Goal: Task Accomplishment & Management: Manage account settings

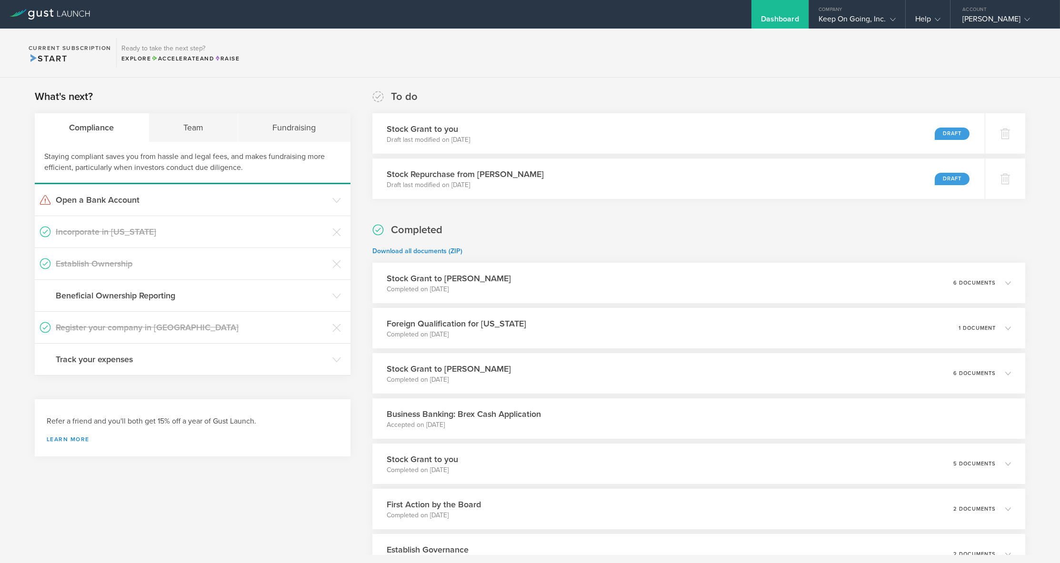
click at [543, 76] on section "Current Subscription Start Ready to take the next step? Explore Accelerate and …" at bounding box center [530, 53] width 1060 height 49
click at [1008, 132] on icon at bounding box center [1012, 134] width 10 height 9
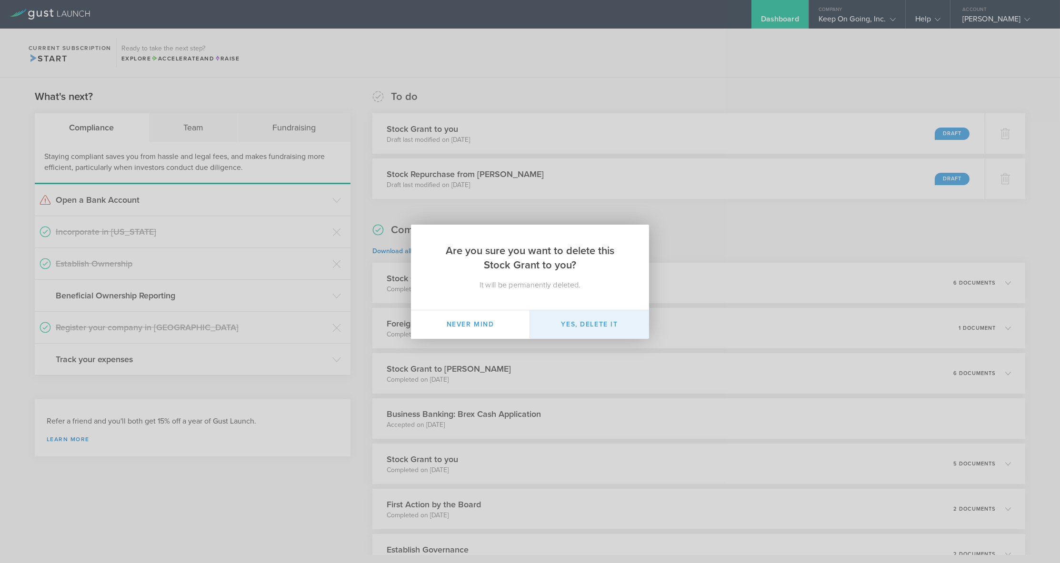
click at [569, 325] on button "Yes, delete it" at bounding box center [589, 324] width 119 height 29
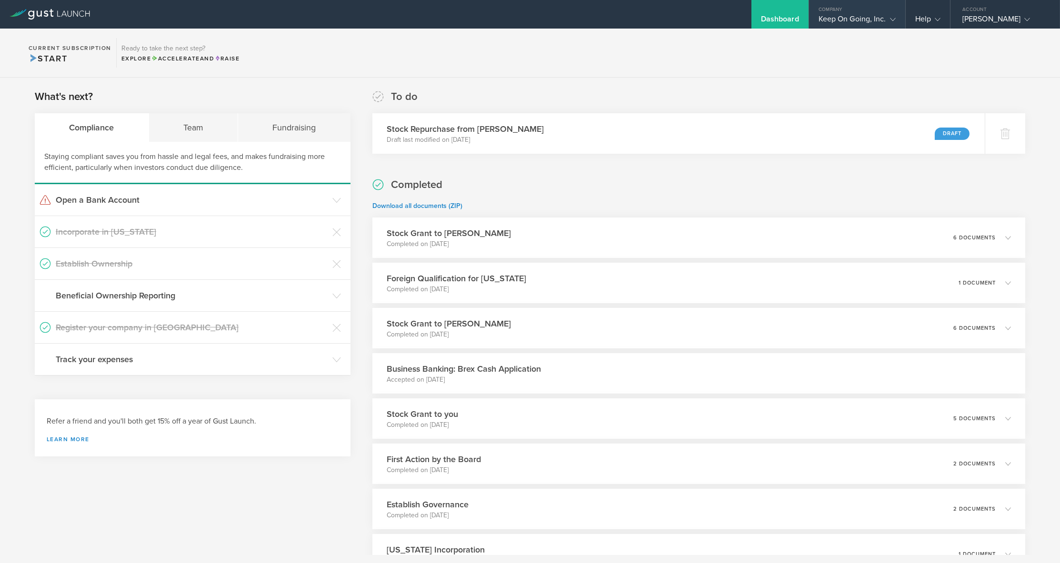
click at [880, 21] on div "Keep On Going, Inc." at bounding box center [857, 21] width 77 height 14
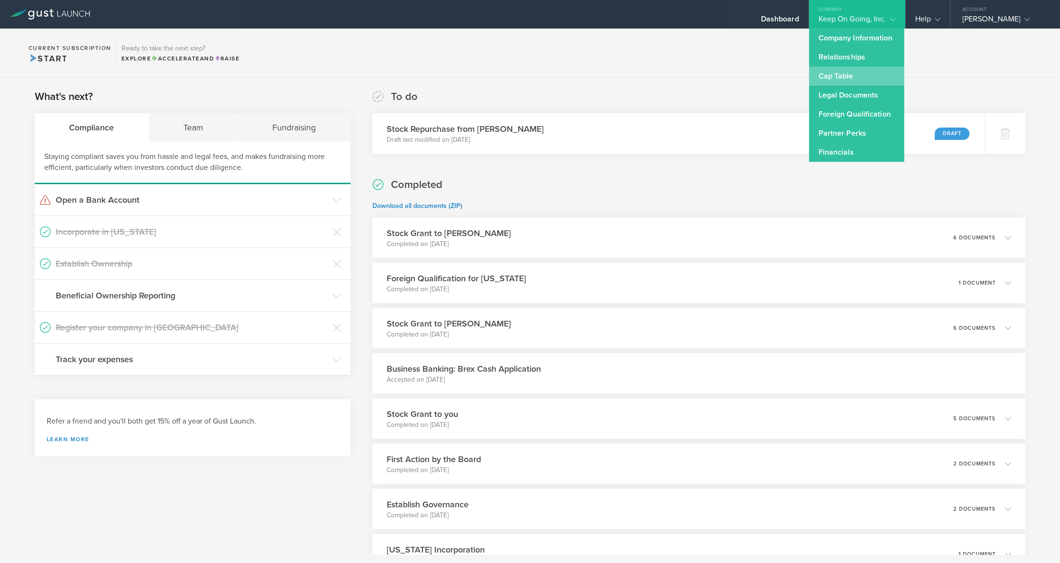
click at [860, 75] on link "Cap Table" at bounding box center [856, 76] width 95 height 19
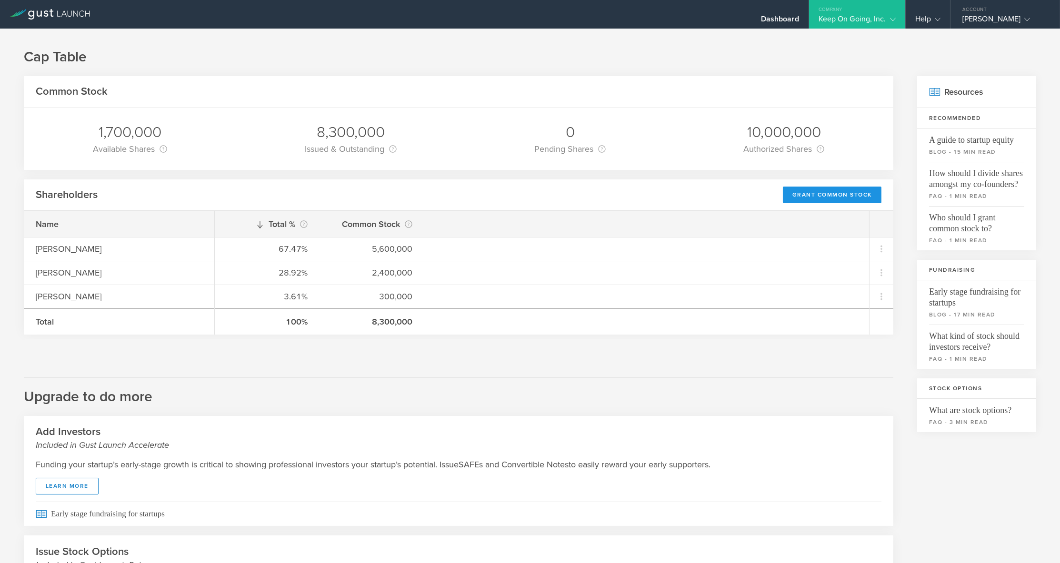
click at [816, 195] on div "Grant Common Stock" at bounding box center [832, 195] width 99 height 17
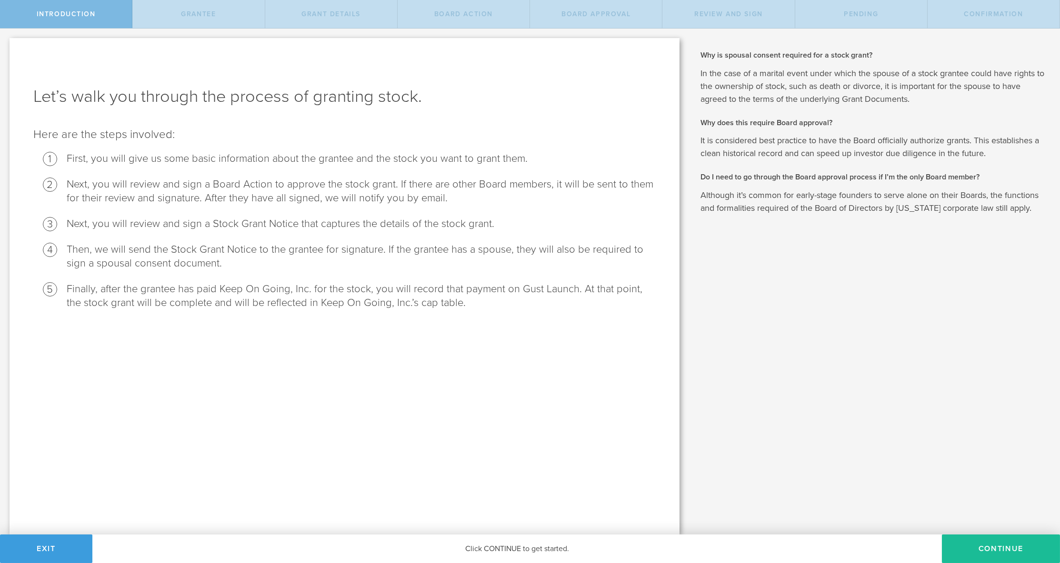
click at [770, 347] on div "Why is spousal consent required for a stock grant? In the case of a marital eve…" at bounding box center [874, 282] width 371 height 506
click at [973, 549] on button "Continue" at bounding box center [1001, 549] width 118 height 29
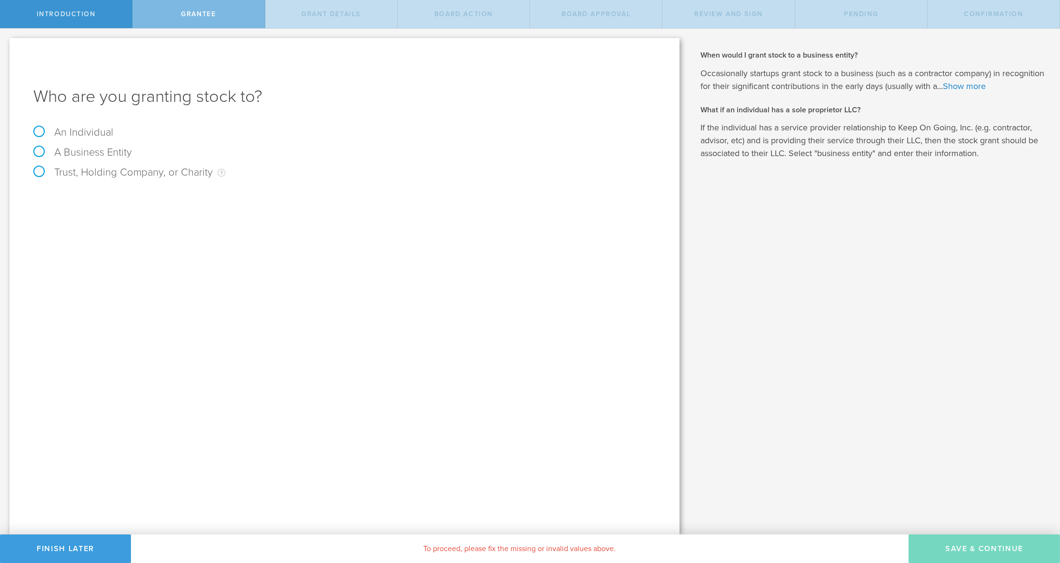
click at [95, 133] on label "An Individual" at bounding box center [73, 132] width 80 height 12
click at [6, 44] on input "An Individual" at bounding box center [3, 36] width 6 height 15
radio input "true"
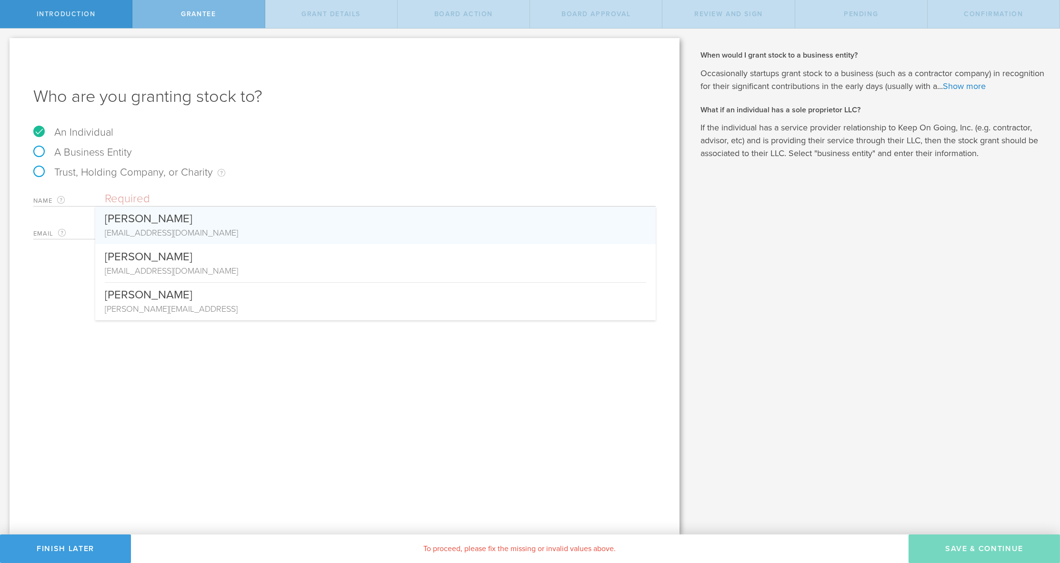
click at [190, 216] on div "[PERSON_NAME]" at bounding box center [375, 217] width 541 height 20
type input "[PERSON_NAME]"
type input "[EMAIL_ADDRESS][DOMAIN_NAME]"
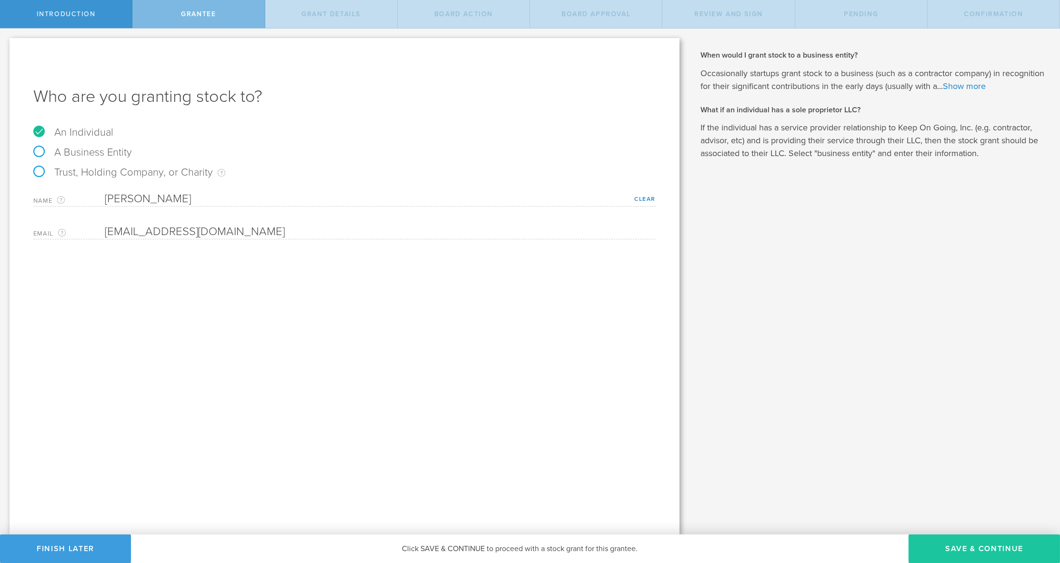
click at [980, 543] on button "Save & Continue" at bounding box center [984, 549] width 151 height 29
type input "48"
type input "12"
select select "none"
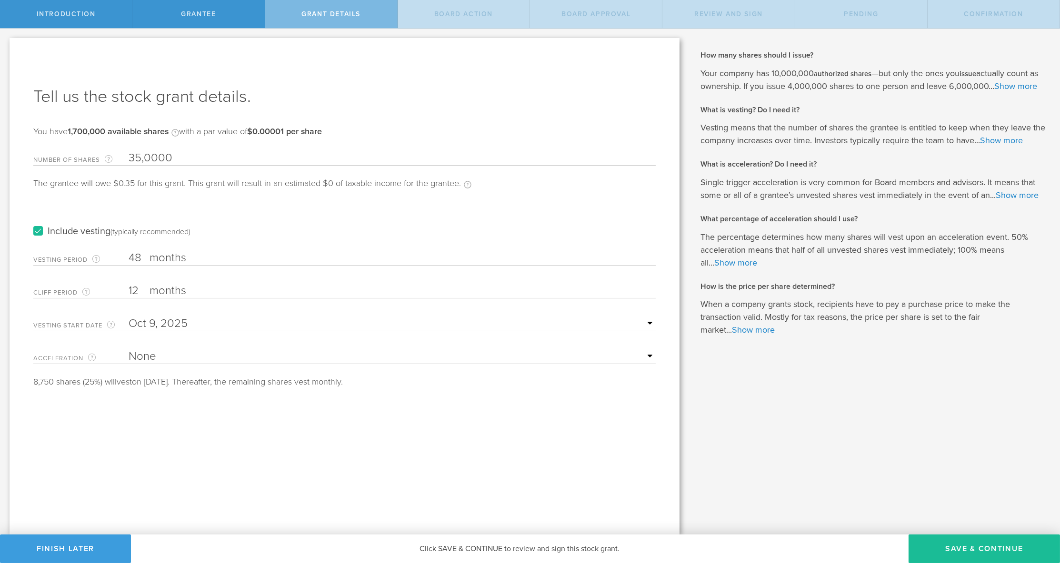
type input "350,000"
click at [294, 210] on div "Include vesting (typically recommended)" at bounding box center [344, 222] width 622 height 48
click at [85, 231] on label "Include vesting (typically recommended)" at bounding box center [111, 232] width 157 height 10
click at [0, 0] on input "Include vesting (typically recommended)" at bounding box center [0, 0] width 0 height 0
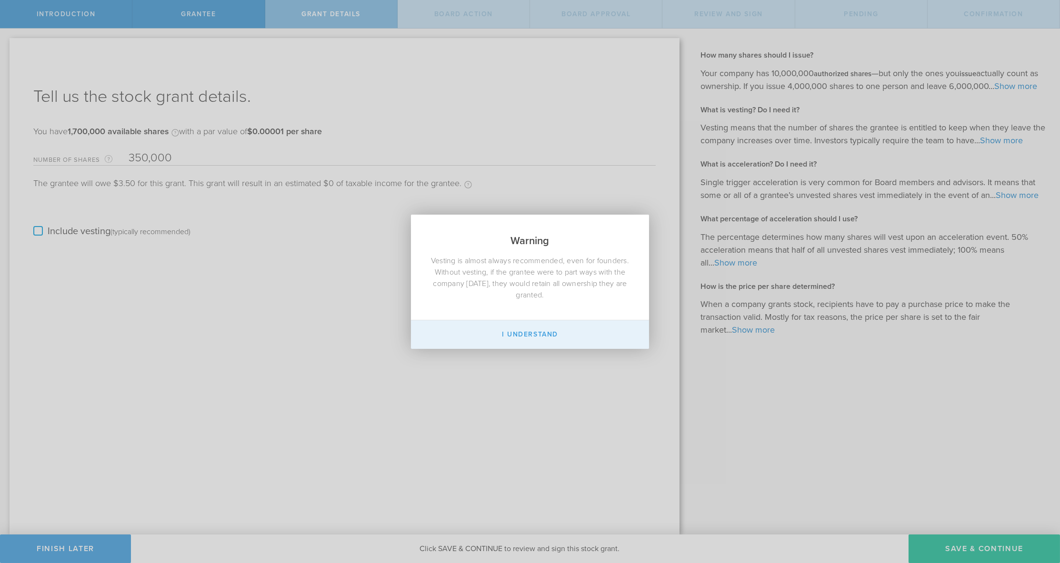
click at [524, 333] on button "I Understand" at bounding box center [530, 334] width 238 height 29
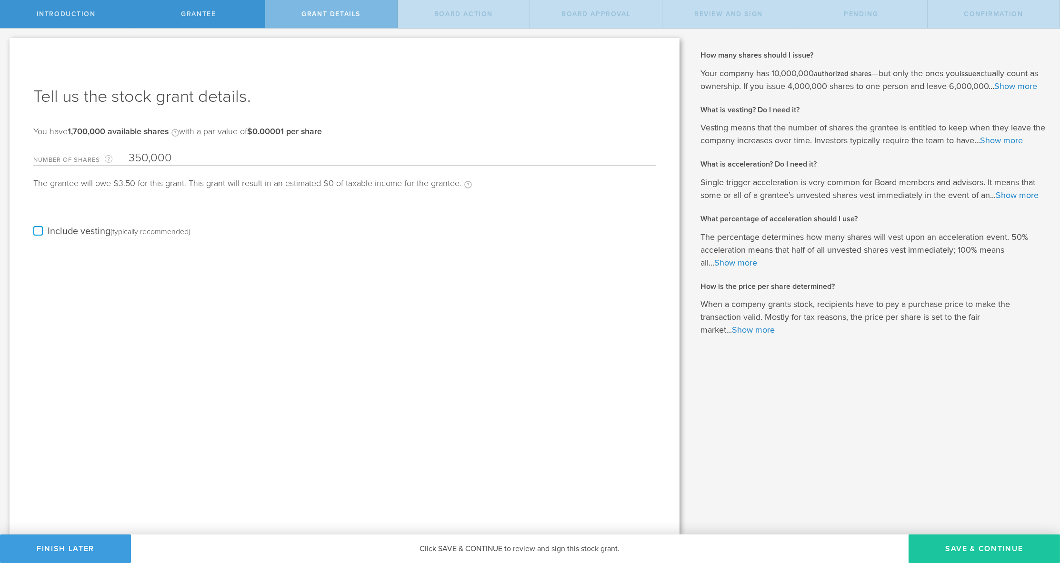
click at [958, 548] on button "Save & Continue" at bounding box center [984, 549] width 151 height 29
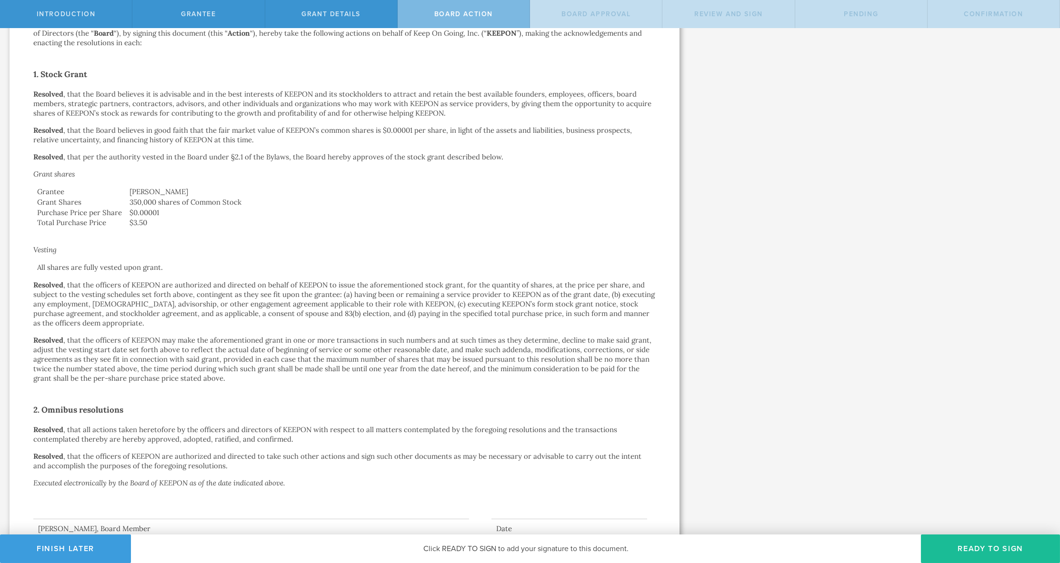
scroll to position [152, 0]
click at [260, 254] on div "Action by the Board of Directors of Keep On Going, Inc. October 9, 2025 In acco…" at bounding box center [344, 226] width 622 height 611
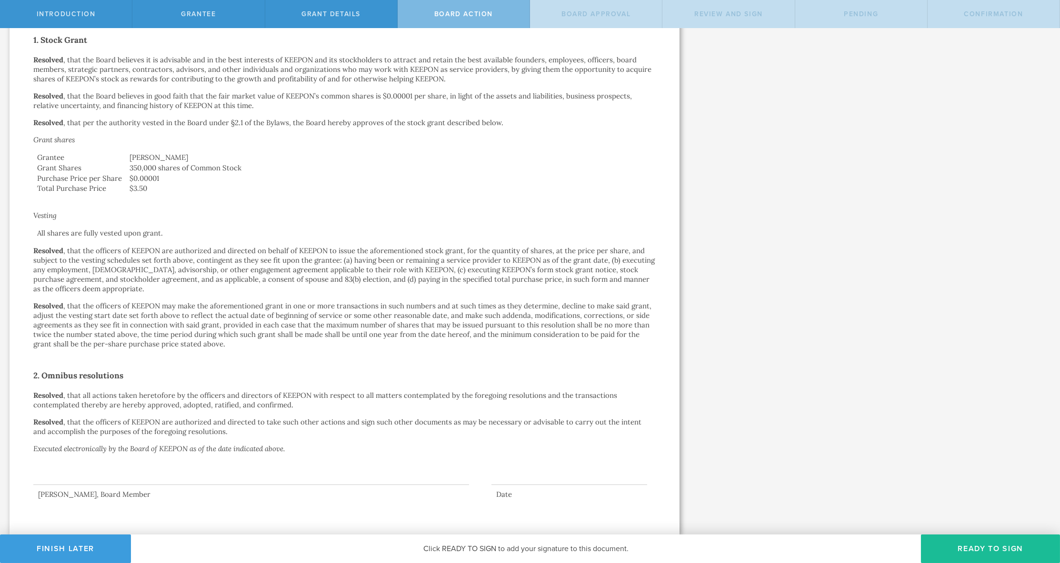
scroll to position [185, 0]
click at [967, 543] on button "Ready to Sign" at bounding box center [990, 549] width 139 height 29
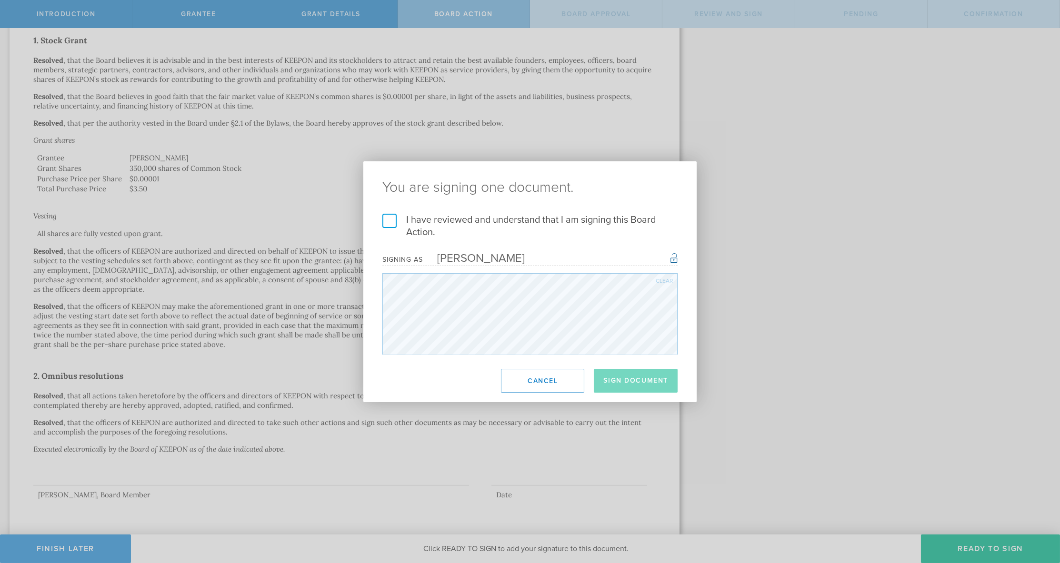
click at [393, 222] on label "I have reviewed and understand that I am signing this Board Action." at bounding box center [529, 226] width 295 height 25
click at [0, 0] on input "I have reviewed and understand that I am signing this Board Action." at bounding box center [0, 0] width 0 height 0
click at [651, 386] on button "Sign Document" at bounding box center [636, 381] width 84 height 24
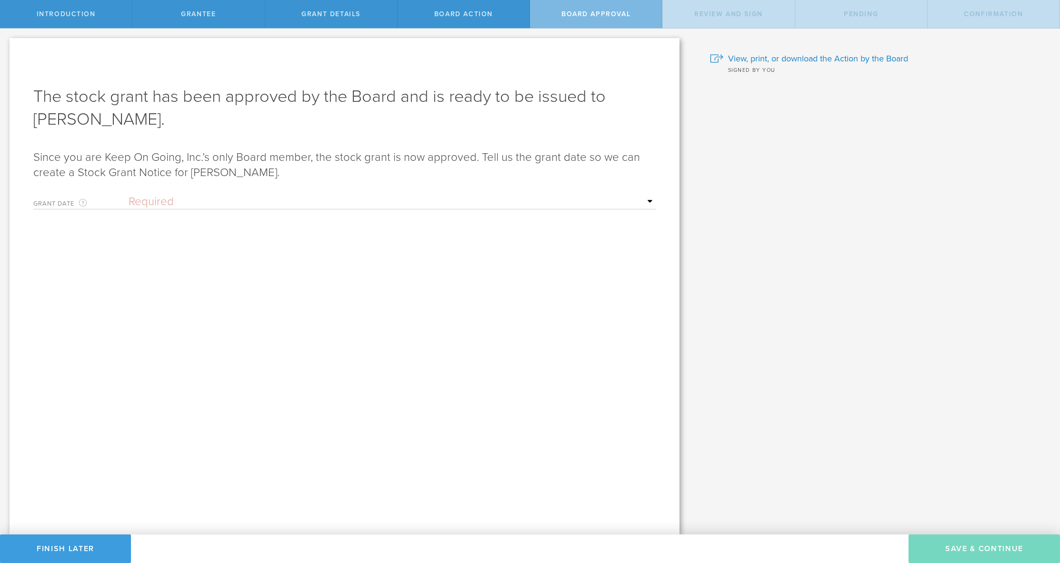
scroll to position [0, 0]
click at [206, 191] on div "Grant Date This is the date on which the recipient is granted the stock. This d…" at bounding box center [344, 200] width 622 height 20
select select "setByFounder"
click at [330, 229] on input "text" at bounding box center [392, 235] width 527 height 14
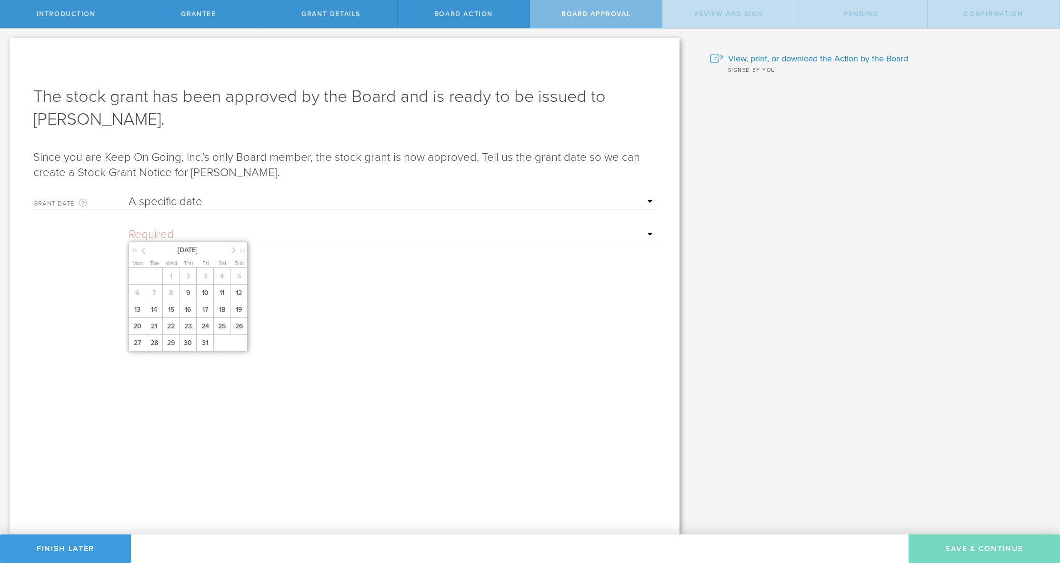
click at [141, 250] on icon at bounding box center [143, 251] width 4 height 12
click at [231, 251] on icon at bounding box center [233, 250] width 4 height 12
click at [192, 298] on span "9" at bounding box center [188, 293] width 17 height 17
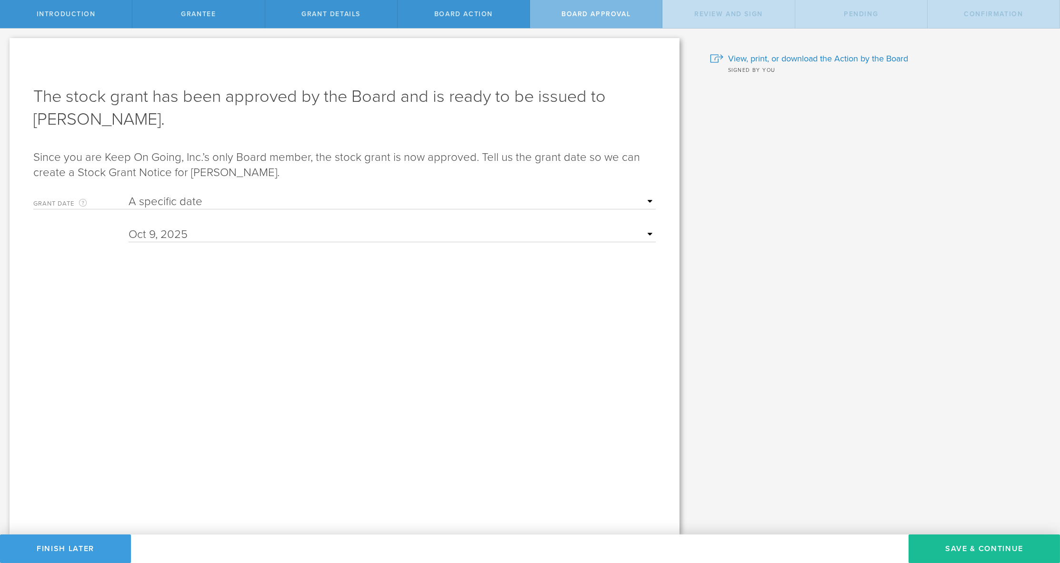
click at [276, 324] on form "Grant Date This is the date on which the recipient is granted the stock. This d…" at bounding box center [344, 270] width 622 height 161
click at [355, 337] on form "Grant Date This is the date on which the recipient is granted the stock. This d…" at bounding box center [344, 270] width 622 height 161
click at [952, 545] on button "Save & Continue" at bounding box center [984, 549] width 151 height 29
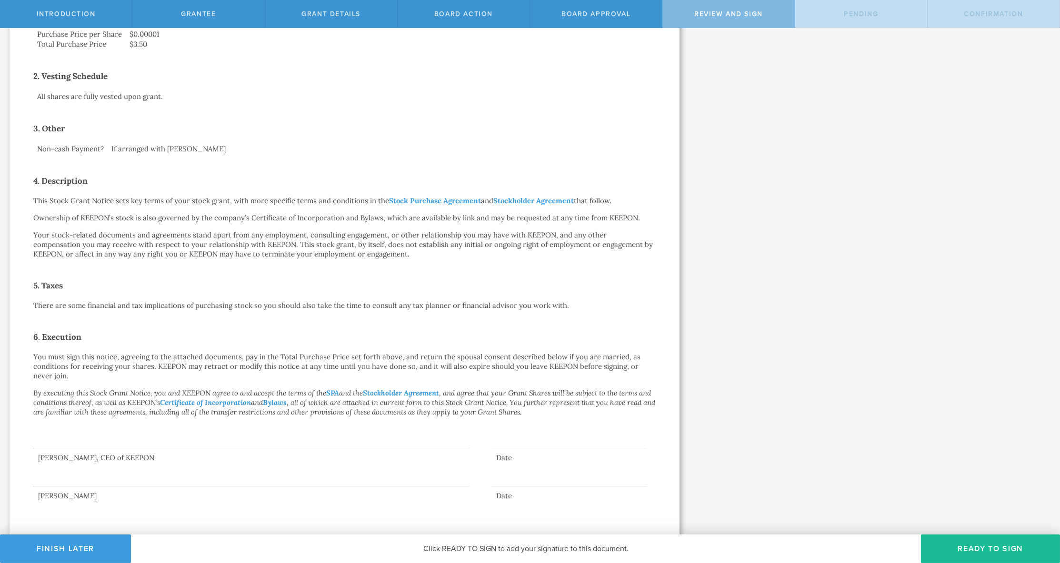
scroll to position [210, 0]
click at [961, 550] on button "Ready to Sign" at bounding box center [990, 549] width 139 height 29
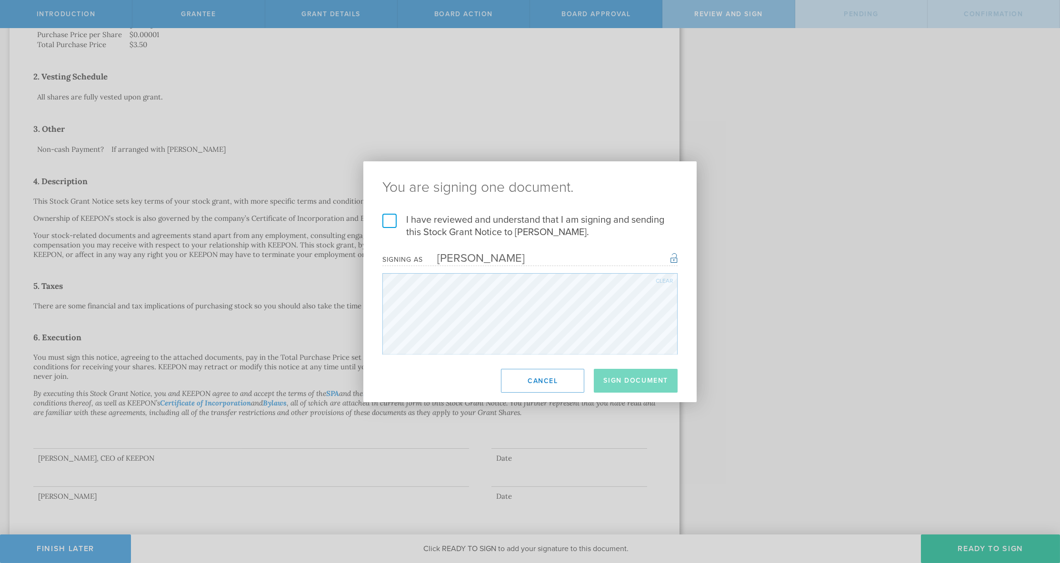
click at [523, 226] on label "I have reviewed and understand that I am signing and sending this Stock Grant N…" at bounding box center [529, 226] width 295 height 25
click at [0, 0] on input "I have reviewed and understand that I am signing and sending this Stock Grant N…" at bounding box center [0, 0] width 0 height 0
click at [645, 381] on button "Sign Document" at bounding box center [636, 381] width 84 height 24
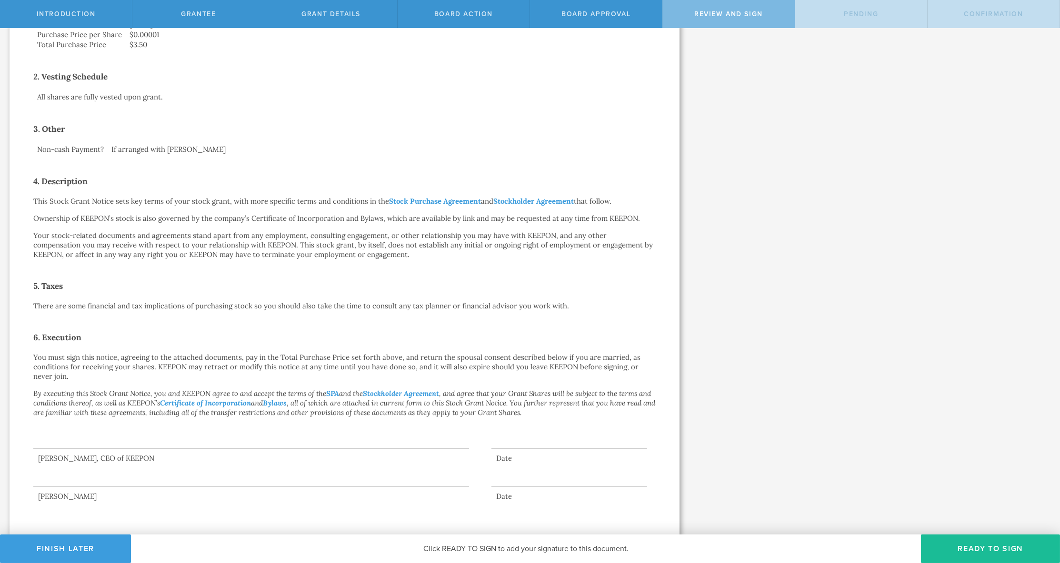
scroll to position [0, 0]
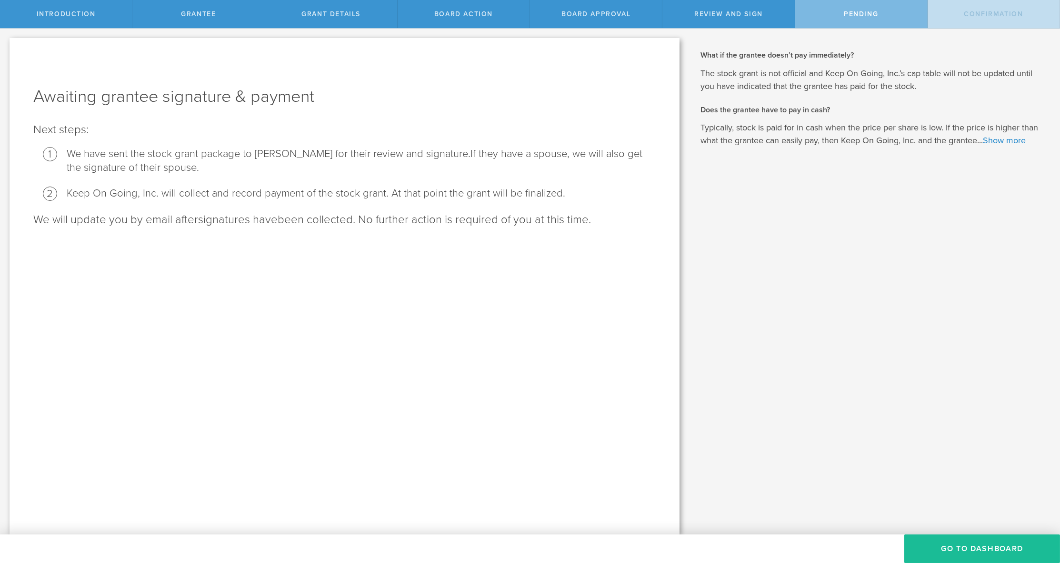
click at [575, 365] on div "Awaiting grantee signature & payment Next steps: We have sent the stock grant p…" at bounding box center [345, 286] width 670 height 497
click at [930, 549] on button "Go To Dashboard" at bounding box center [982, 549] width 156 height 29
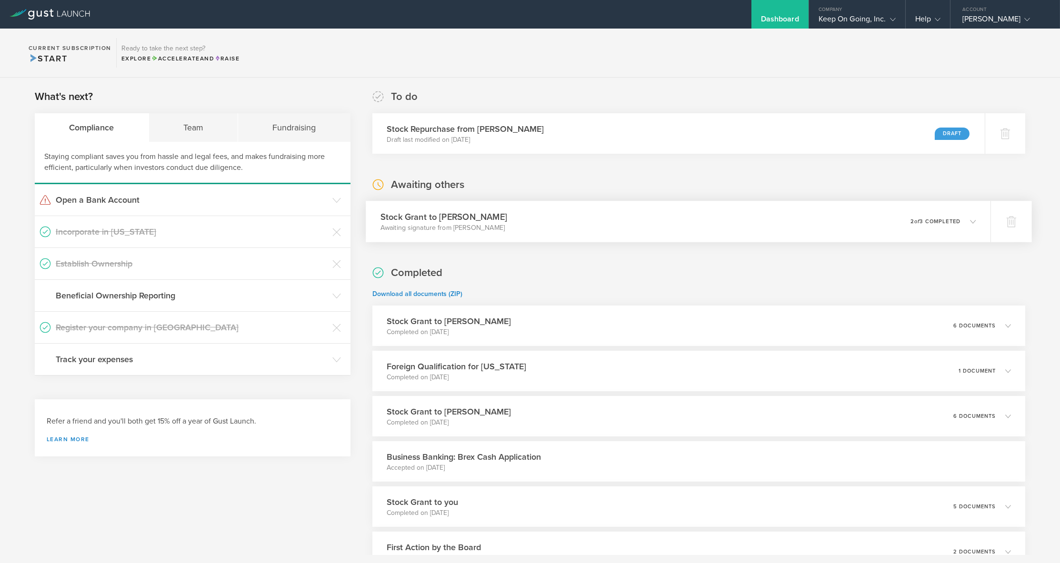
click at [879, 227] on div "Stock Grant to Jérémie Lasnier Awaiting signature from Jérémie Lasnier 0 undeli…" at bounding box center [678, 221] width 625 height 41
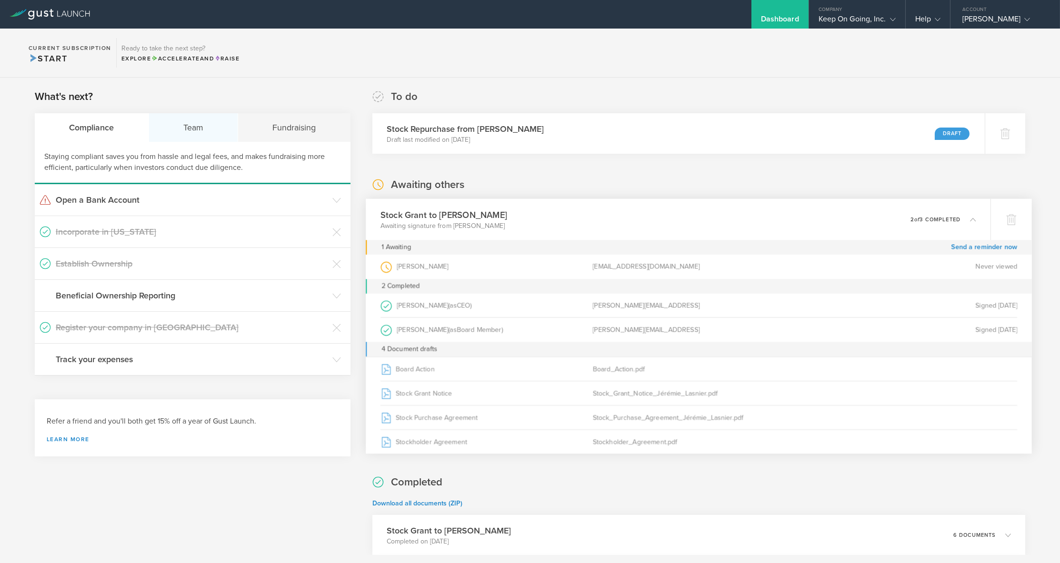
click at [183, 127] on div "Team" at bounding box center [194, 127] width 90 height 29
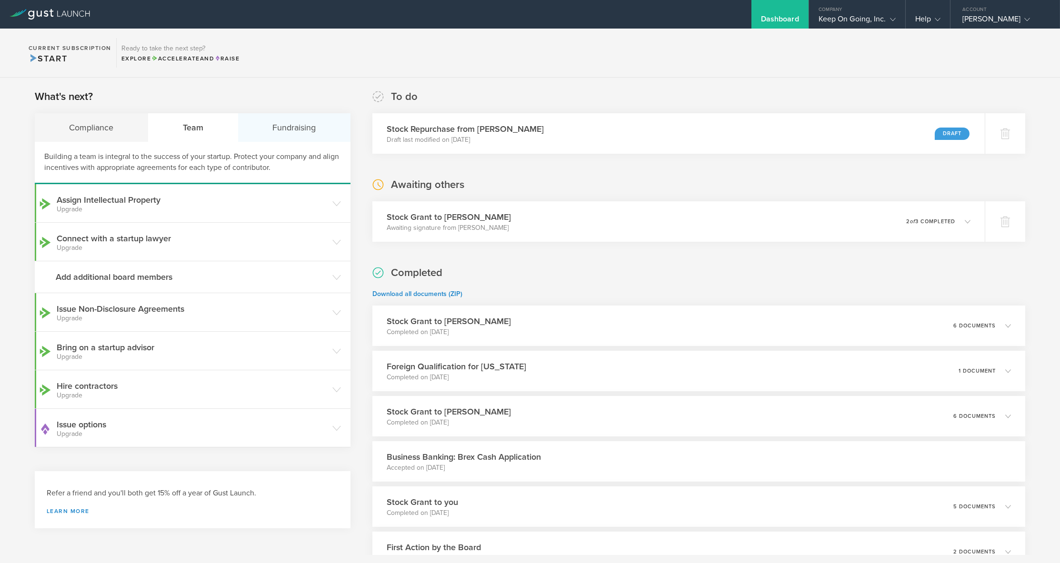
click at [270, 140] on div "Fundraising" at bounding box center [294, 127] width 112 height 29
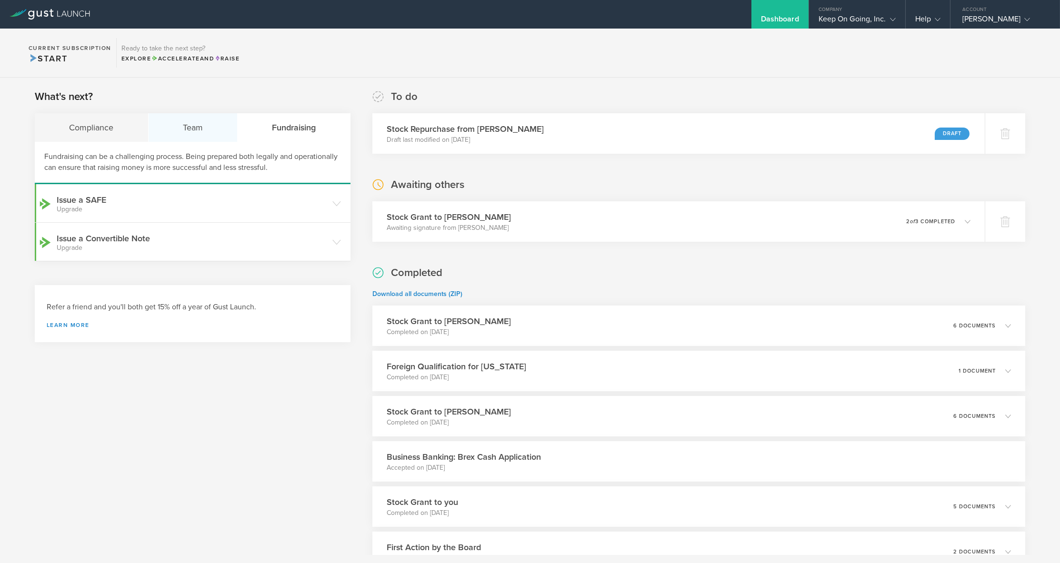
click at [179, 130] on div "Team" at bounding box center [194, 127] width 90 height 29
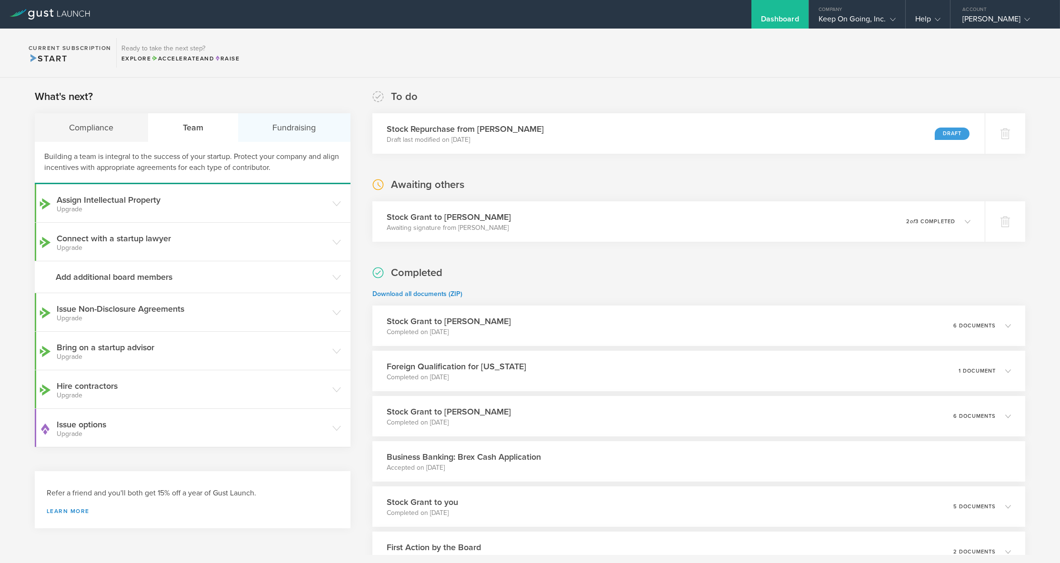
click at [288, 130] on div "Fundraising" at bounding box center [294, 127] width 112 height 29
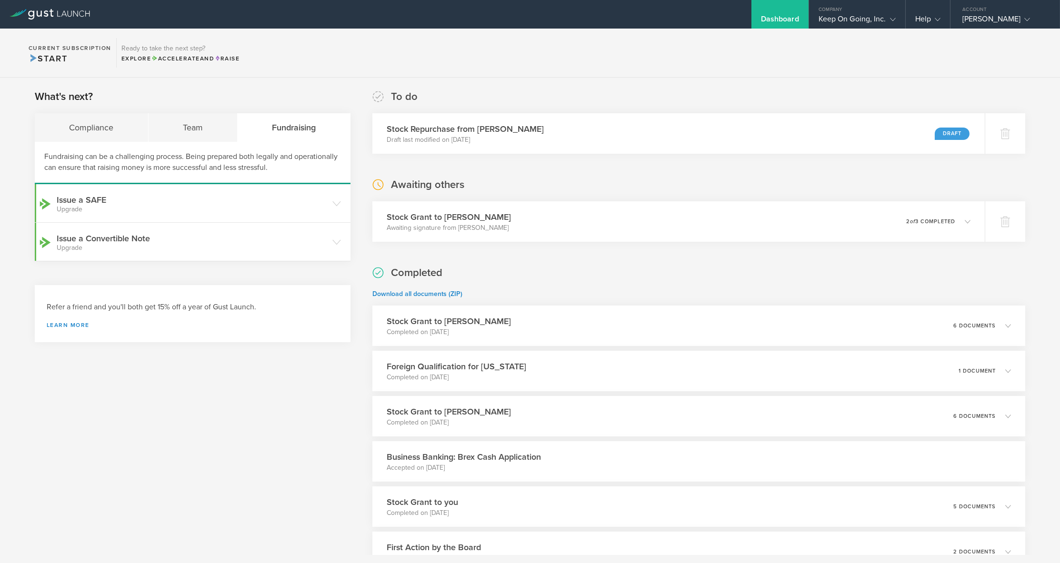
click at [644, 60] on section "Current Subscription Start Ready to take the next step? Explore Accelerate and …" at bounding box center [530, 53] width 1060 height 49
click at [871, 17] on div "Keep On Going, Inc." at bounding box center [857, 21] width 77 height 14
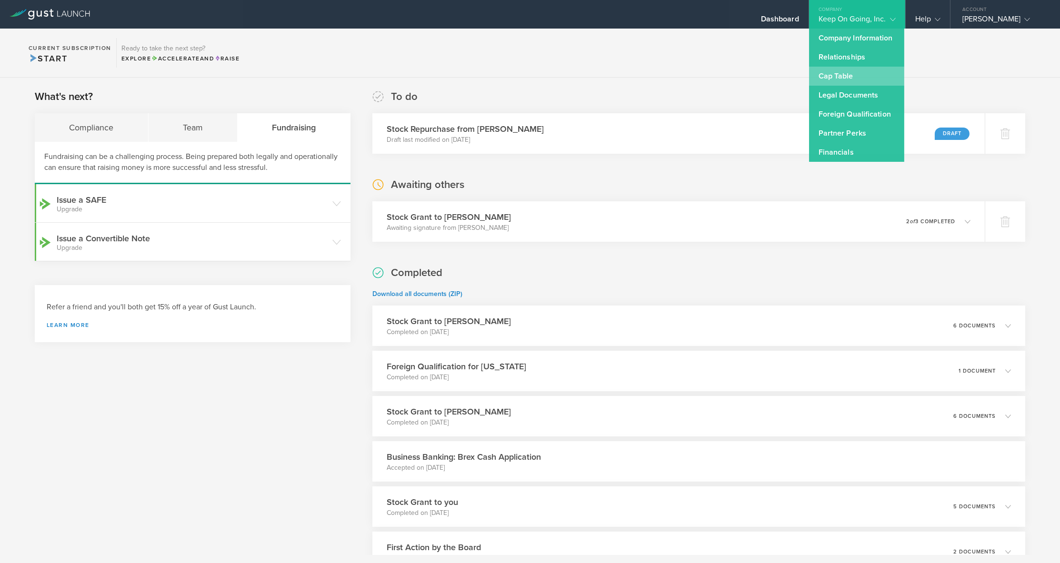
click at [836, 74] on link "Cap Table" at bounding box center [856, 76] width 95 height 19
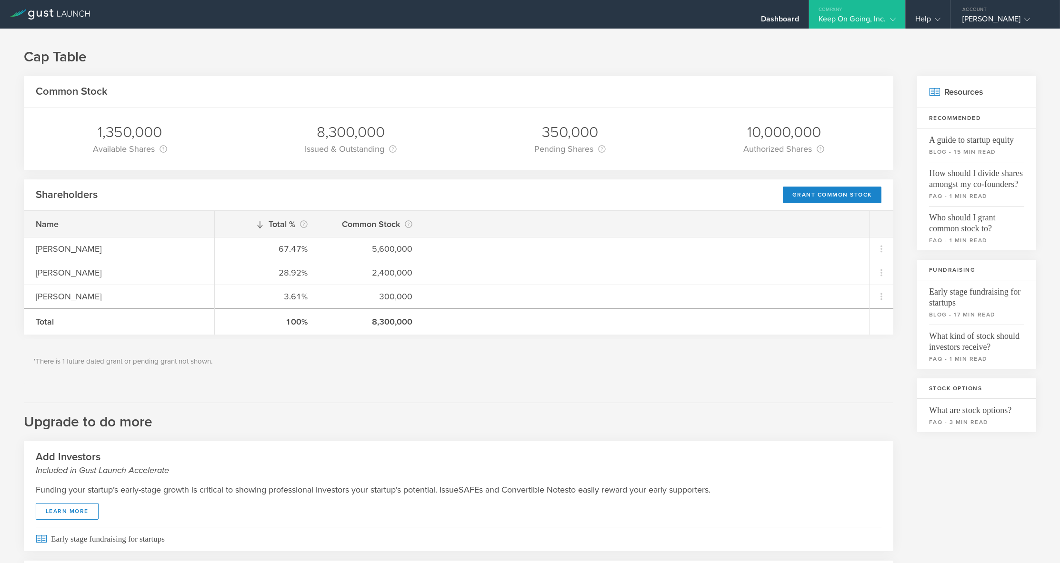
click at [610, 46] on div "Cap Table Common Stock 1,350,000 Available Shares This is the number of shares …" at bounding box center [530, 373] width 1060 height 688
click at [575, 56] on h1 "Cap Table" at bounding box center [530, 57] width 1012 height 19
click at [509, 53] on h1 "Cap Table" at bounding box center [530, 57] width 1012 height 19
click at [416, 376] on div "*There is 1 future dated grant or pending grant not shown." at bounding box center [459, 362] width 870 height 44
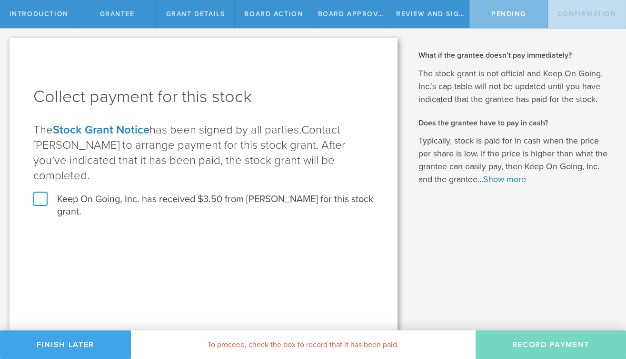
click at [60, 338] on button "Finish Later" at bounding box center [65, 344] width 131 height 29
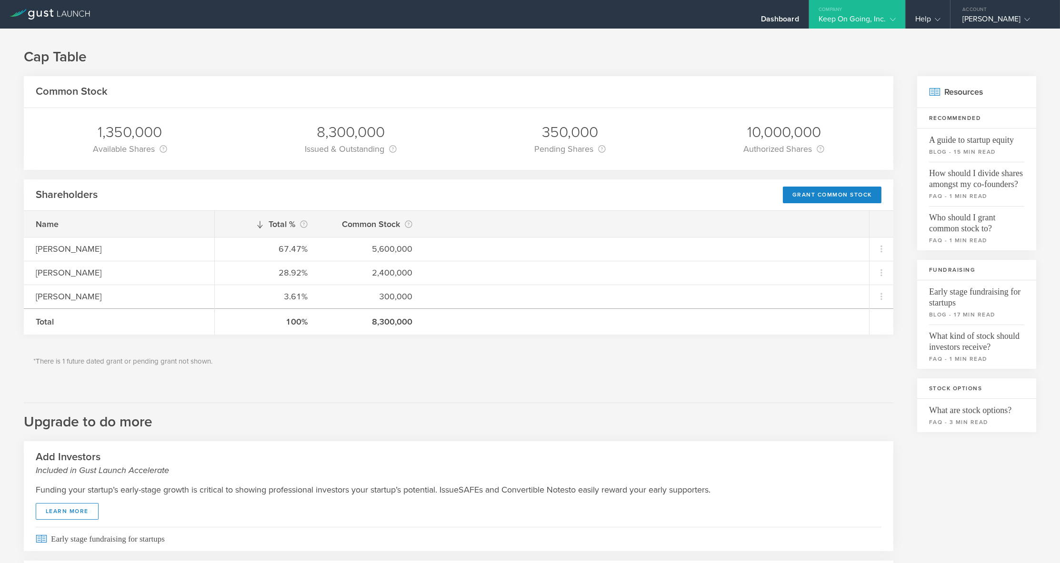
click at [592, 138] on div "350,000" at bounding box center [569, 132] width 71 height 20
click at [848, 25] on div "Keep On Going, Inc." at bounding box center [857, 21] width 77 height 14
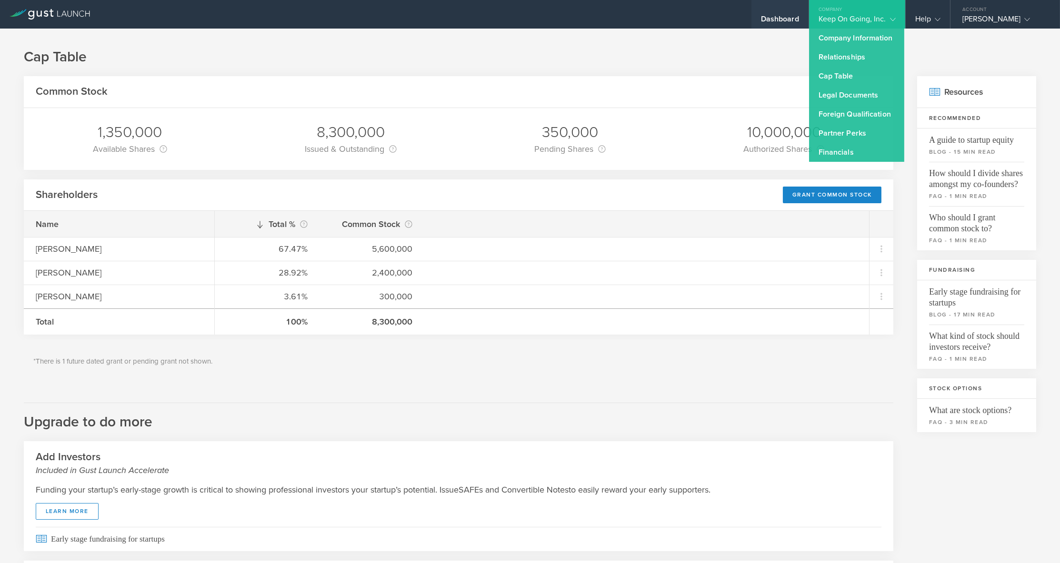
click at [788, 19] on div "Dashboard" at bounding box center [780, 21] width 38 height 14
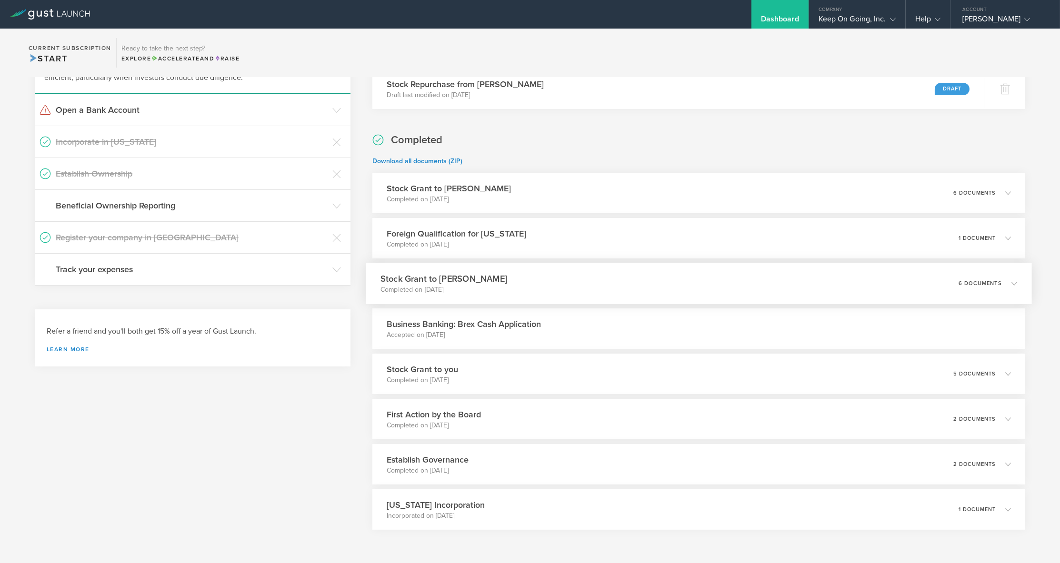
scroll to position [117, 0]
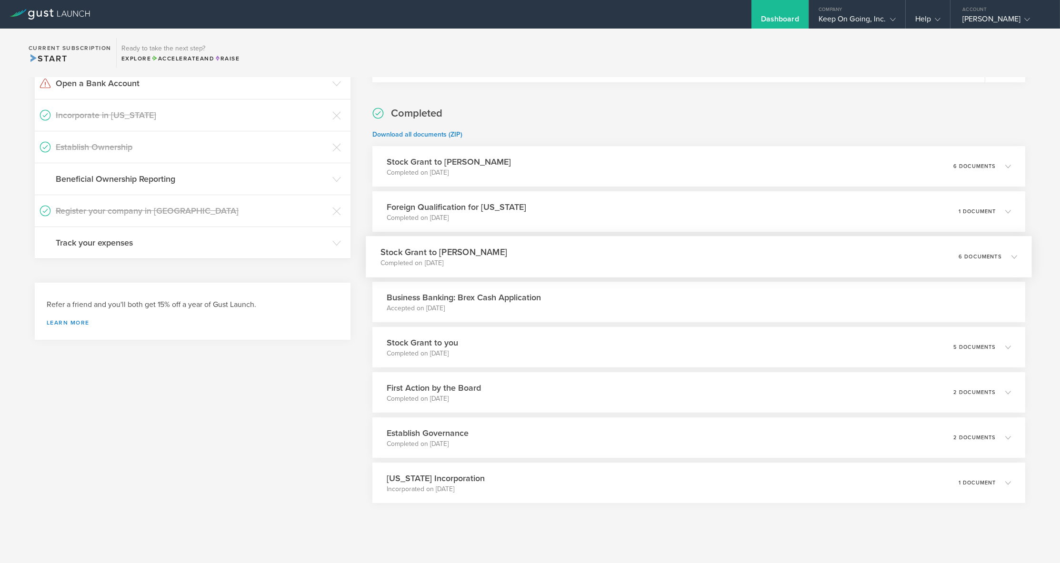
click at [584, 261] on div "Stock Grant to Jérémie Lasnier Completed on Mar 14, 2025 6 documents" at bounding box center [699, 256] width 666 height 41
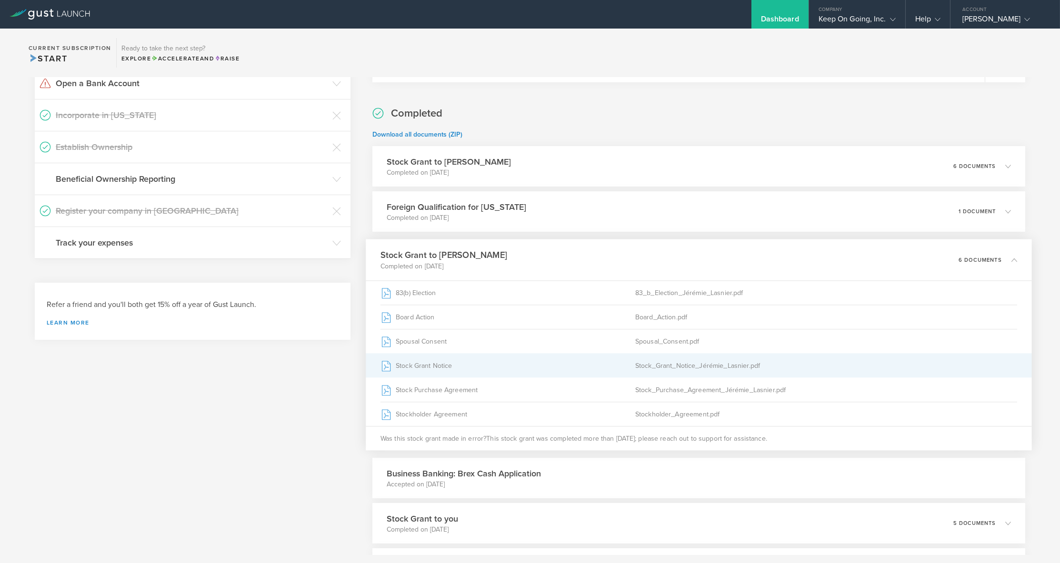
click at [671, 365] on div "Stock_Grant_Notice_Jérémie_Lasnier.pdf" at bounding box center [826, 366] width 382 height 24
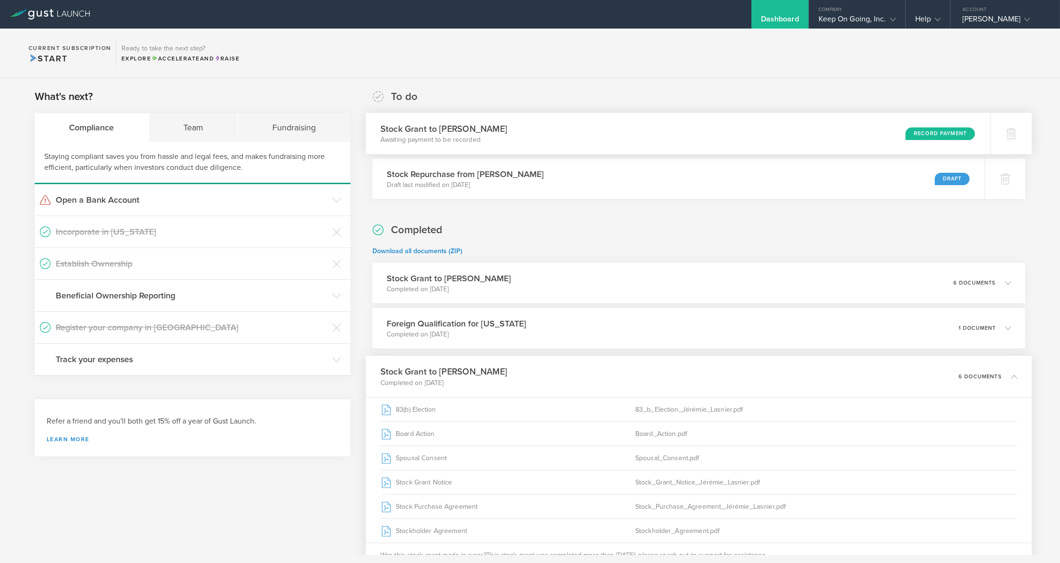
scroll to position [0, 0]
click at [693, 127] on div "Stock Grant to Jérémie Lasnier Awaiting payment to be recorded Record Payment" at bounding box center [678, 133] width 625 height 41
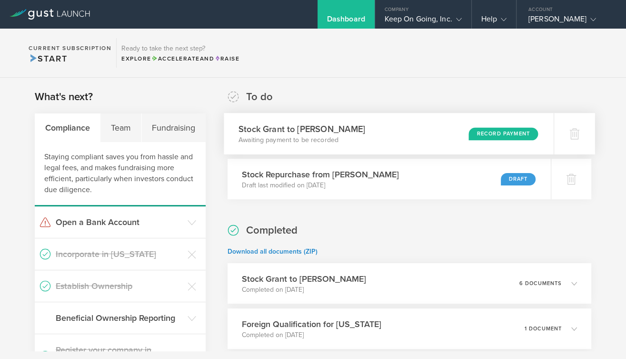
click at [371, 129] on div "Stock Grant to [PERSON_NAME] Awaiting payment to be recorded Record Payment" at bounding box center [389, 133] width 330 height 41
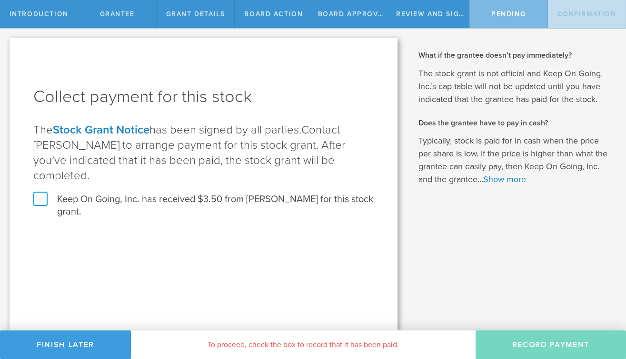
click at [295, 14] on span "Board Action" at bounding box center [273, 14] width 59 height 8
click at [213, 14] on span "Grant Details" at bounding box center [195, 14] width 59 height 8
click at [45, 193] on label "Keep On Going, Inc. has received $3.50 from Jérémie Lasnier for this stock gran…" at bounding box center [203, 205] width 340 height 25
click at [0, 0] on input "Keep On Going, Inc. has received $3.50 from Jérémie Lasnier for this stock gran…" at bounding box center [0, 0] width 0 height 0
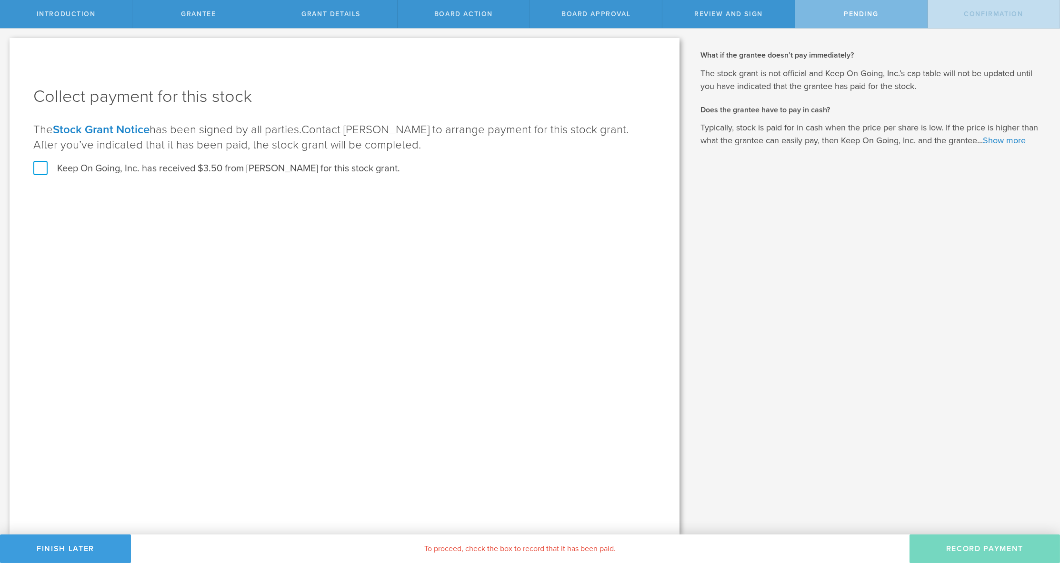
click at [46, 170] on label "Keep On Going, Inc. has received $3.50 from [PERSON_NAME] for this stock grant." at bounding box center [216, 168] width 367 height 12
click at [0, 0] on input "Keep On Going, Inc. has received $3.50 from [PERSON_NAME] for this stock grant." at bounding box center [0, 0] width 0 height 0
click at [968, 550] on button "Record Payment" at bounding box center [985, 549] width 150 height 29
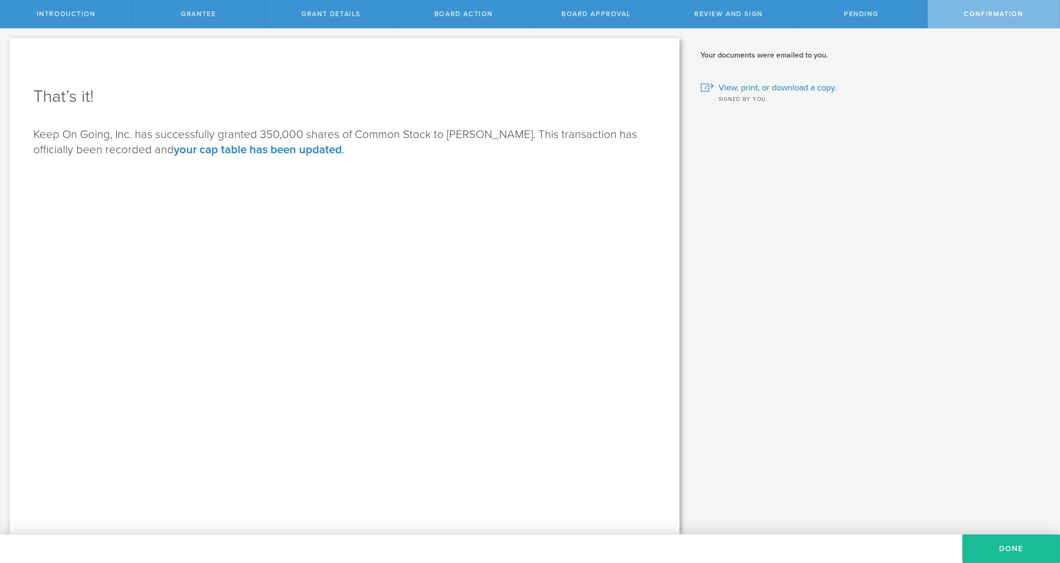
click at [256, 260] on div "That’s it! Keep On Going, Inc. has successfully granted 350,000 shares of Commo…" at bounding box center [345, 286] width 670 height 497
click at [287, 150] on link "your cap table has been updated" at bounding box center [258, 150] width 168 height 14
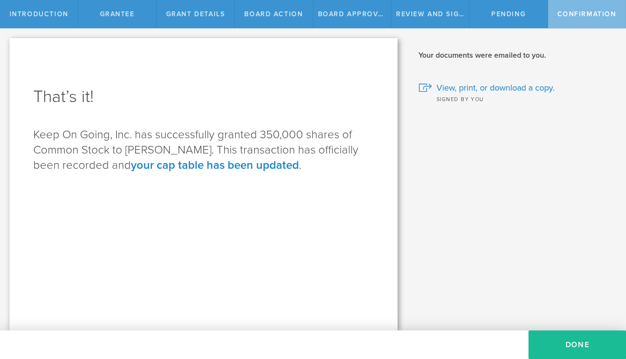
click at [251, 165] on link "your cap table has been updated" at bounding box center [215, 165] width 168 height 14
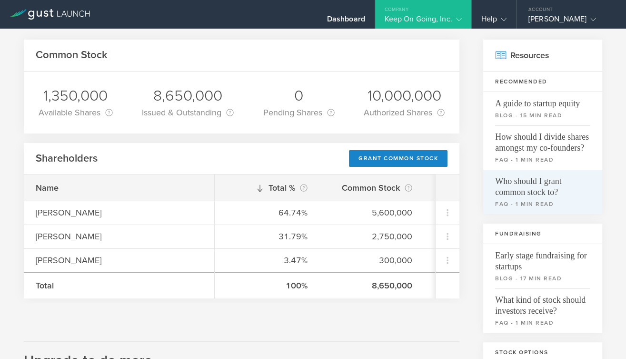
scroll to position [48, 0]
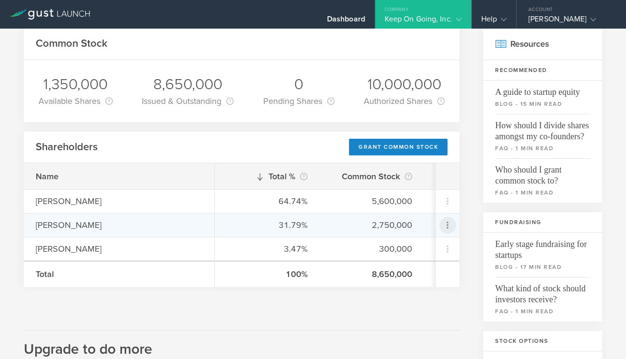
click at [446, 226] on icon at bounding box center [447, 224] width 11 height 11
click at [434, 273] on div "due to termination" at bounding box center [417, 278] width 72 height 10
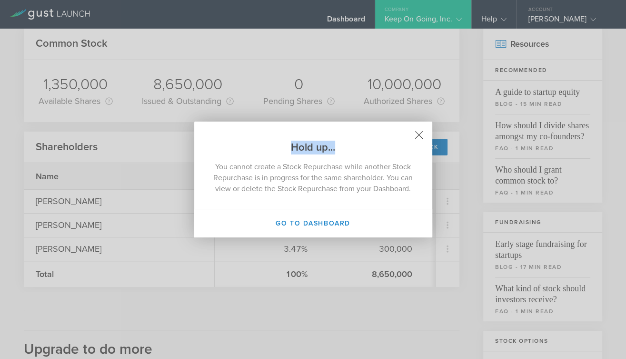
click at [415, 128] on h2 "Hold up..." at bounding box center [313, 137] width 238 height 33
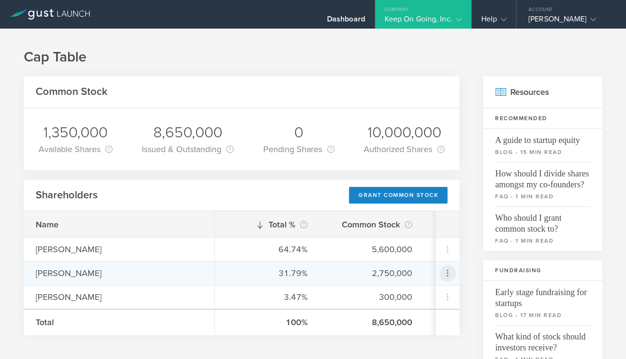
click at [444, 270] on icon at bounding box center [447, 272] width 11 height 11
click at [420, 317] on div "Repurchase stock" at bounding box center [417, 315] width 72 height 11
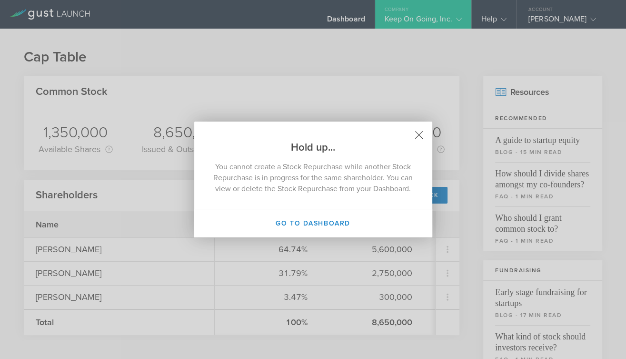
click at [421, 131] on icon at bounding box center [419, 135] width 8 height 8
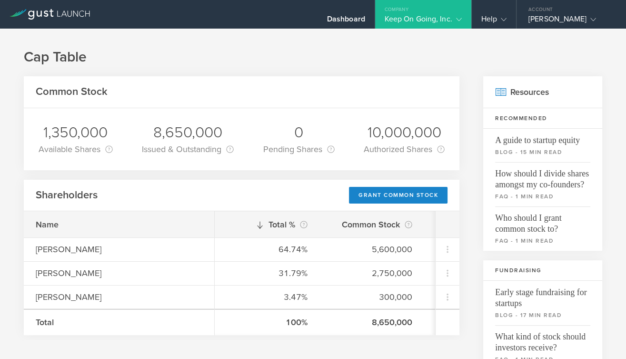
click at [420, 27] on div "Keep On Going, Inc." at bounding box center [423, 21] width 77 height 14
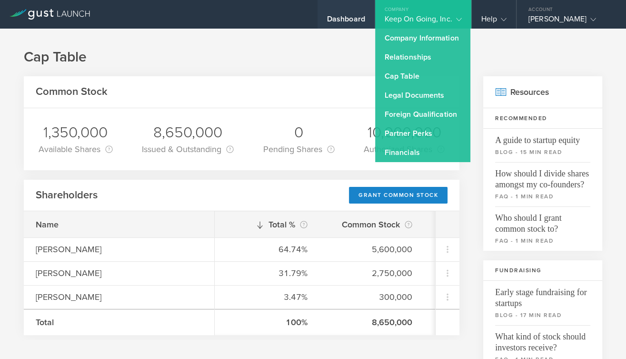
click at [362, 22] on div "Dashboard" at bounding box center [346, 21] width 38 height 14
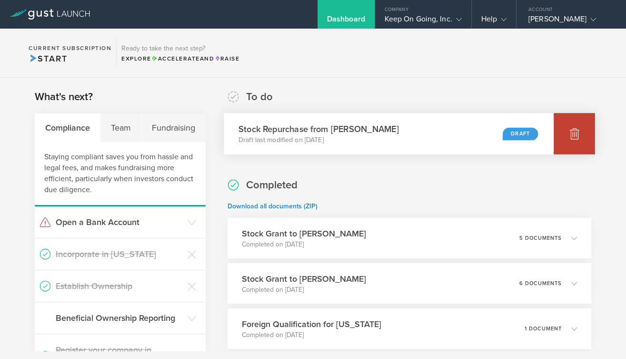
click at [578, 132] on icon at bounding box center [574, 133] width 11 height 11
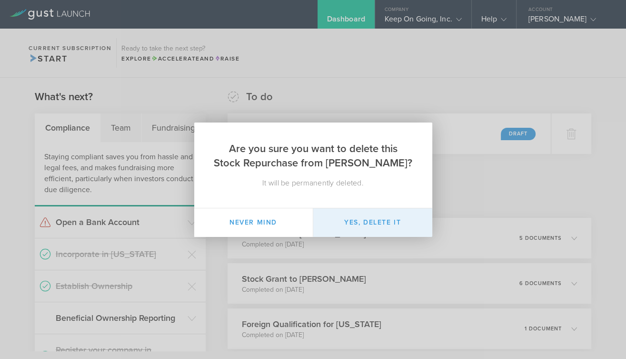
click at [385, 216] on button "Yes, delete it" at bounding box center [372, 222] width 119 height 29
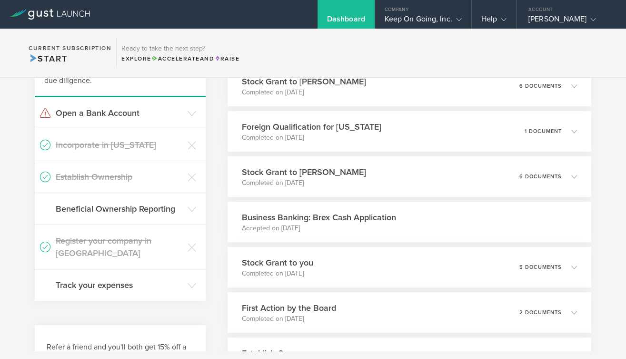
scroll to position [112, 0]
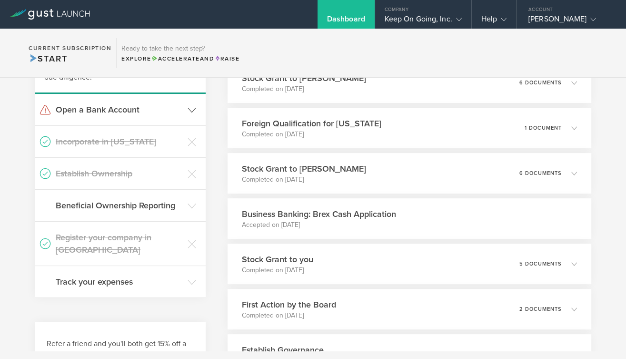
click at [131, 109] on h3 "Open a Bank Account" at bounding box center [119, 109] width 127 height 12
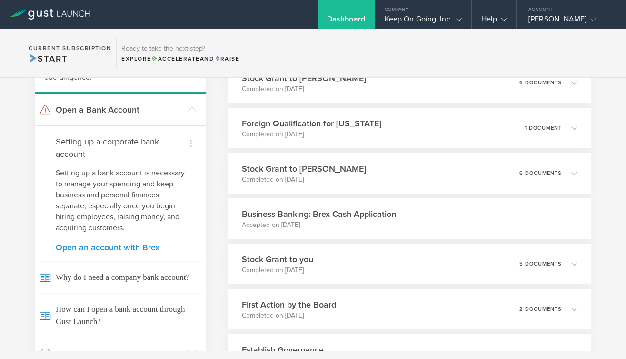
click at [134, 245] on link "Open an account with Brex" at bounding box center [120, 247] width 129 height 9
click at [110, 243] on link "Open an account with Brex" at bounding box center [120, 247] width 129 height 9
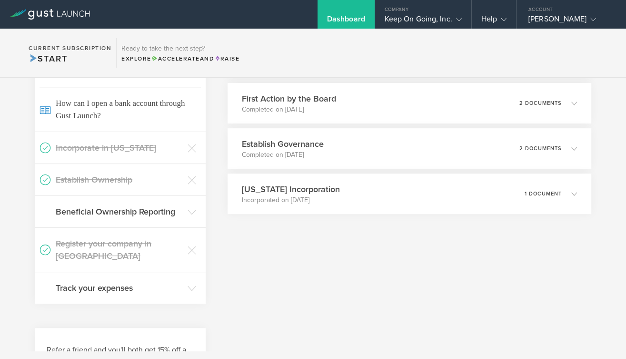
click at [334, 262] on div "Completed Download all documents (ZIP) Stock Grant to Jérémie Lasnier Completed…" at bounding box center [410, 88] width 364 height 634
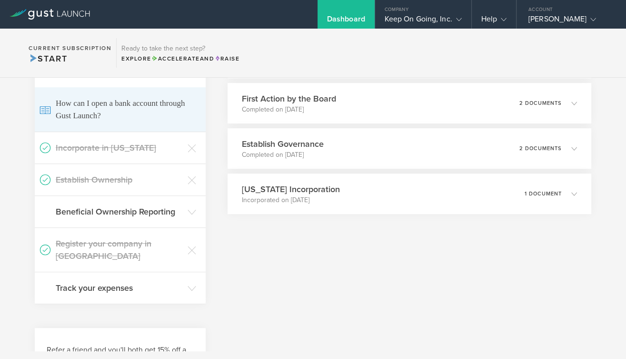
click at [99, 96] on span "How can I open a bank account through Gust Launch?" at bounding box center [120, 109] width 161 height 44
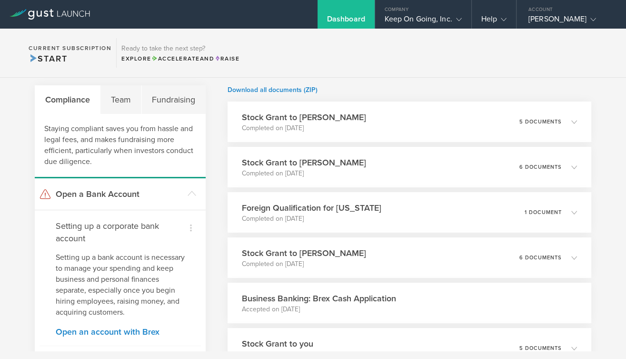
scroll to position [25, 0]
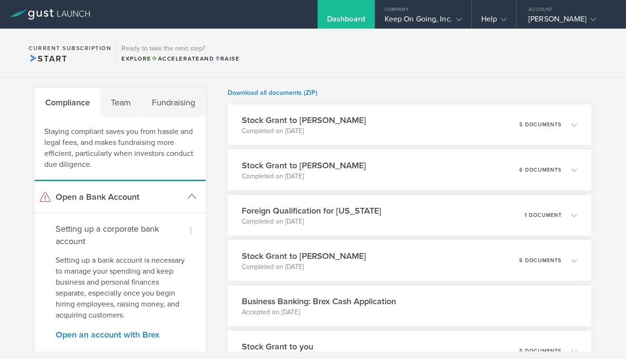
click at [196, 199] on header "Open a Bank Account" at bounding box center [120, 196] width 171 height 31
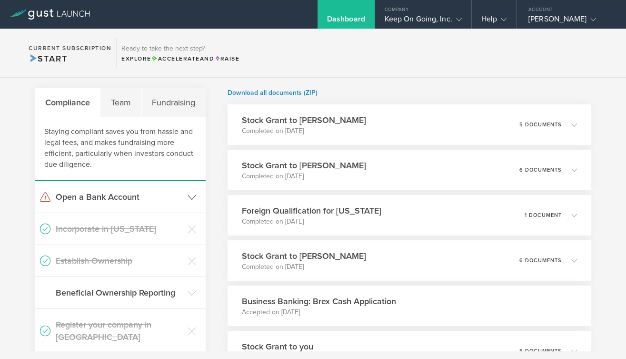
click at [196, 199] on header "Open a Bank Account" at bounding box center [120, 196] width 171 height 31
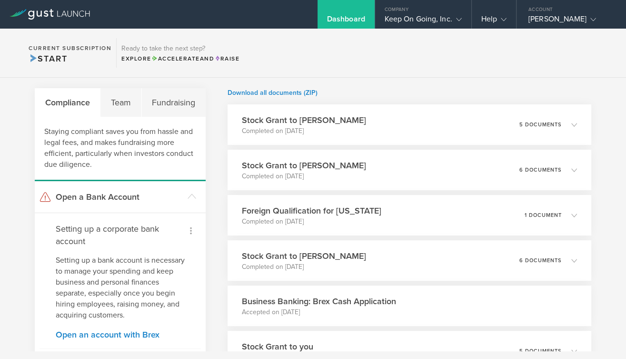
click at [187, 225] on icon at bounding box center [190, 230] width 11 height 11
click at [193, 226] on div at bounding box center [313, 179] width 626 height 359
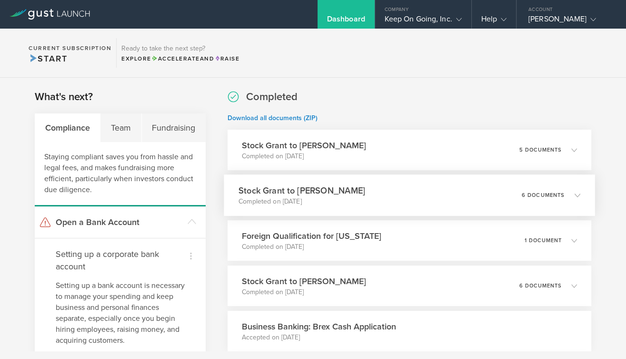
scroll to position [0, 0]
click at [409, 16] on div "Keep On Going, Inc." at bounding box center [423, 21] width 77 height 14
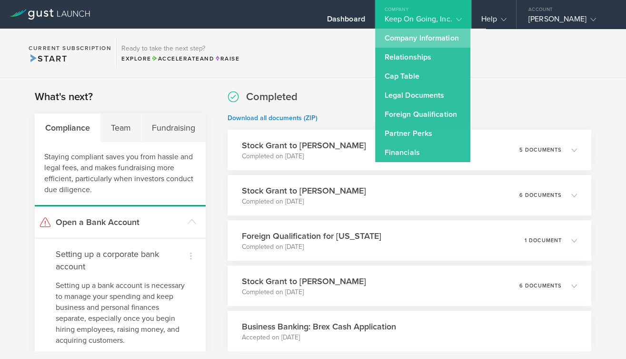
click at [433, 38] on link "Company Information" at bounding box center [422, 38] width 95 height 19
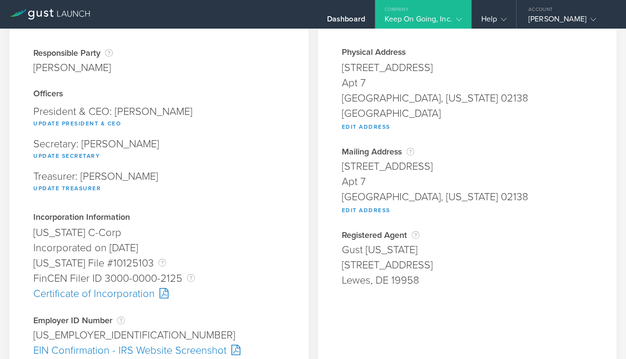
scroll to position [126, 0]
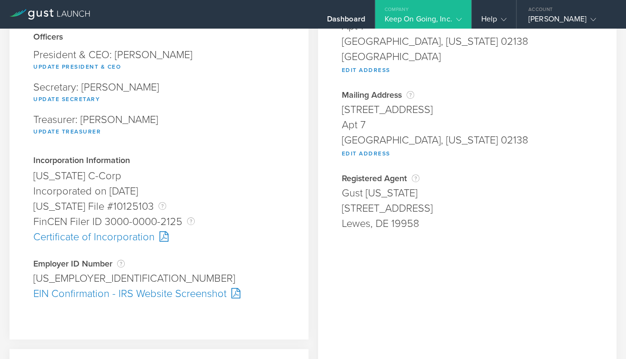
click at [172, 187] on div "Incorporated on March 10, 2025" at bounding box center [158, 190] width 251 height 15
click at [190, 205] on div "Delaware File #10125103 The Delaware File Number is issued by the state of Dela…" at bounding box center [158, 206] width 251 height 15
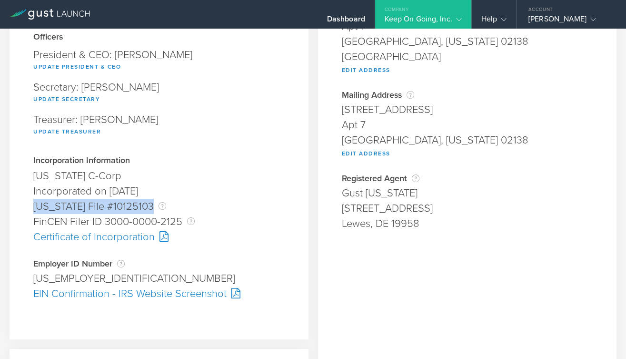
click at [190, 205] on div "Delaware File #10125103 The Delaware File Number is issued by the state of Dela…" at bounding box center [158, 206] width 251 height 15
click at [235, 207] on div "Delaware File #10125103 The Delaware File Number is issued by the state of Dela…" at bounding box center [158, 206] width 251 height 15
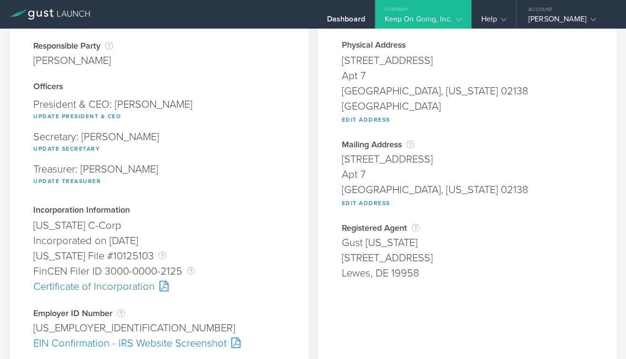
scroll to position [24, 0]
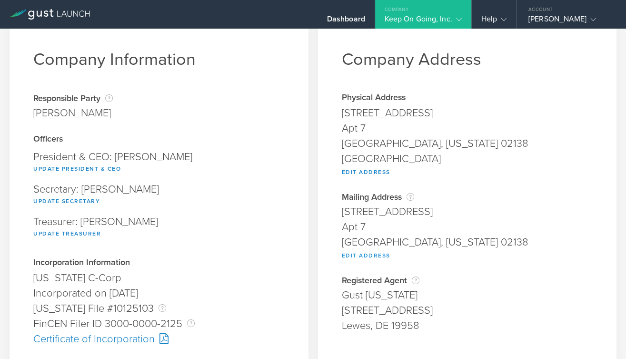
click at [380, 254] on button "Edit Address" at bounding box center [366, 255] width 49 height 11
type input "367 Harvard St"
type input "Apt 7"
type input "Cambridge"
select select "MA"
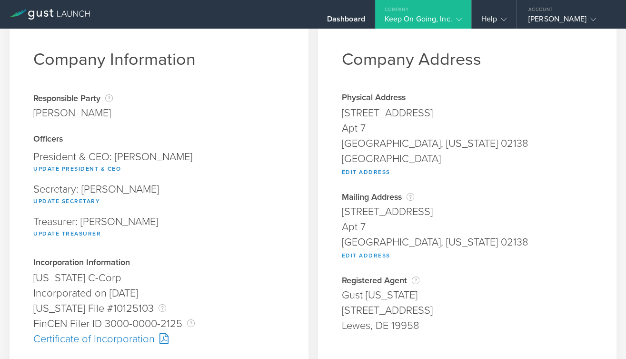
type input "02138"
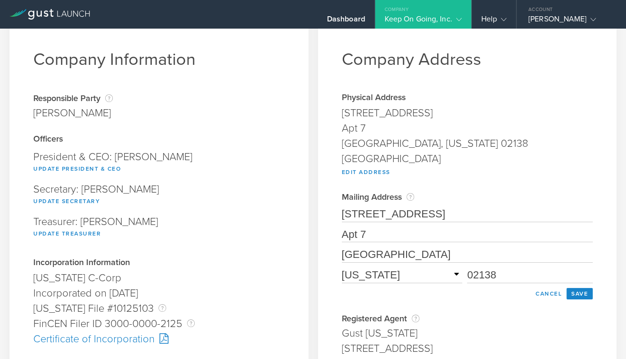
click at [390, 214] on input "367 Harvard St" at bounding box center [467, 214] width 251 height 15
type input "20 Exchange Pl"
type input "Apt 5204"
type input "New York"
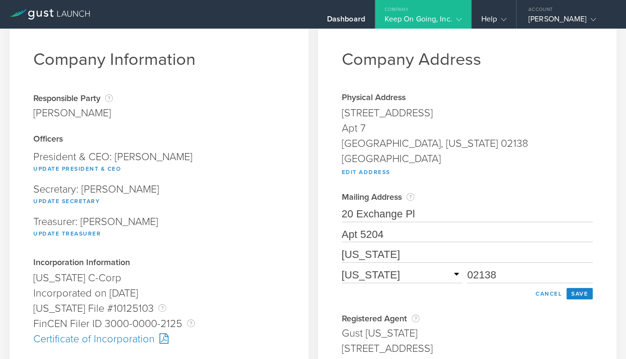
select select "NY"
click at [480, 269] on input "02138" at bounding box center [530, 275] width 126 height 15
type input "10005"
click at [546, 192] on div "Mailing Address Where you will receive state correspondence from Delaware. This…" at bounding box center [467, 197] width 251 height 10
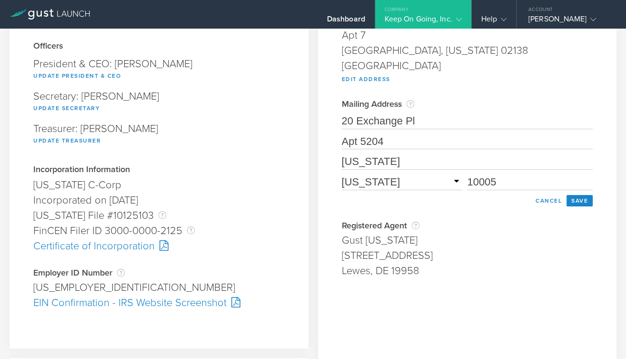
scroll to position [144, 0]
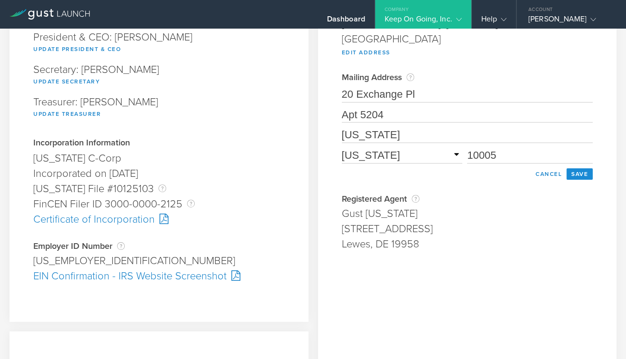
click at [582, 170] on button "Save" at bounding box center [580, 173] width 26 height 11
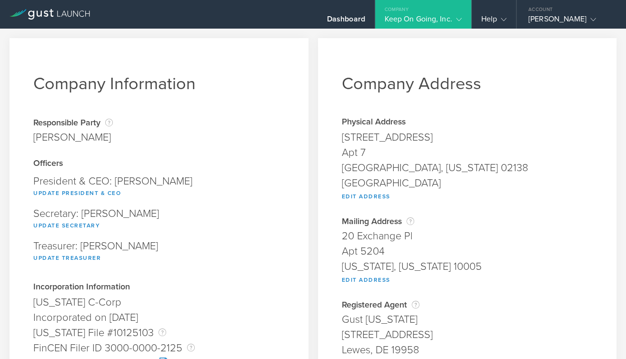
scroll to position [0, 0]
click at [549, 22] on div "Samuel Bosch" at bounding box center [569, 21] width 81 height 14
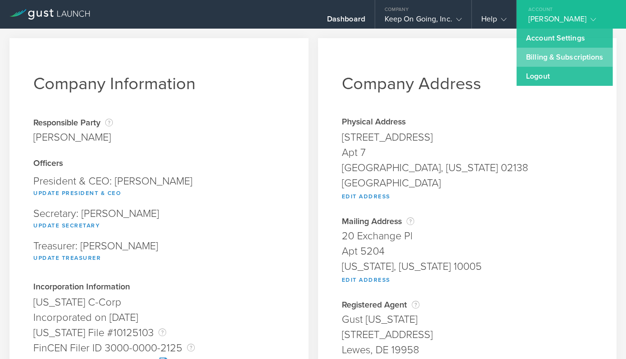
click at [555, 60] on link "Billing & Subscriptions" at bounding box center [565, 57] width 96 height 19
